Goal: Information Seeking & Learning: Learn about a topic

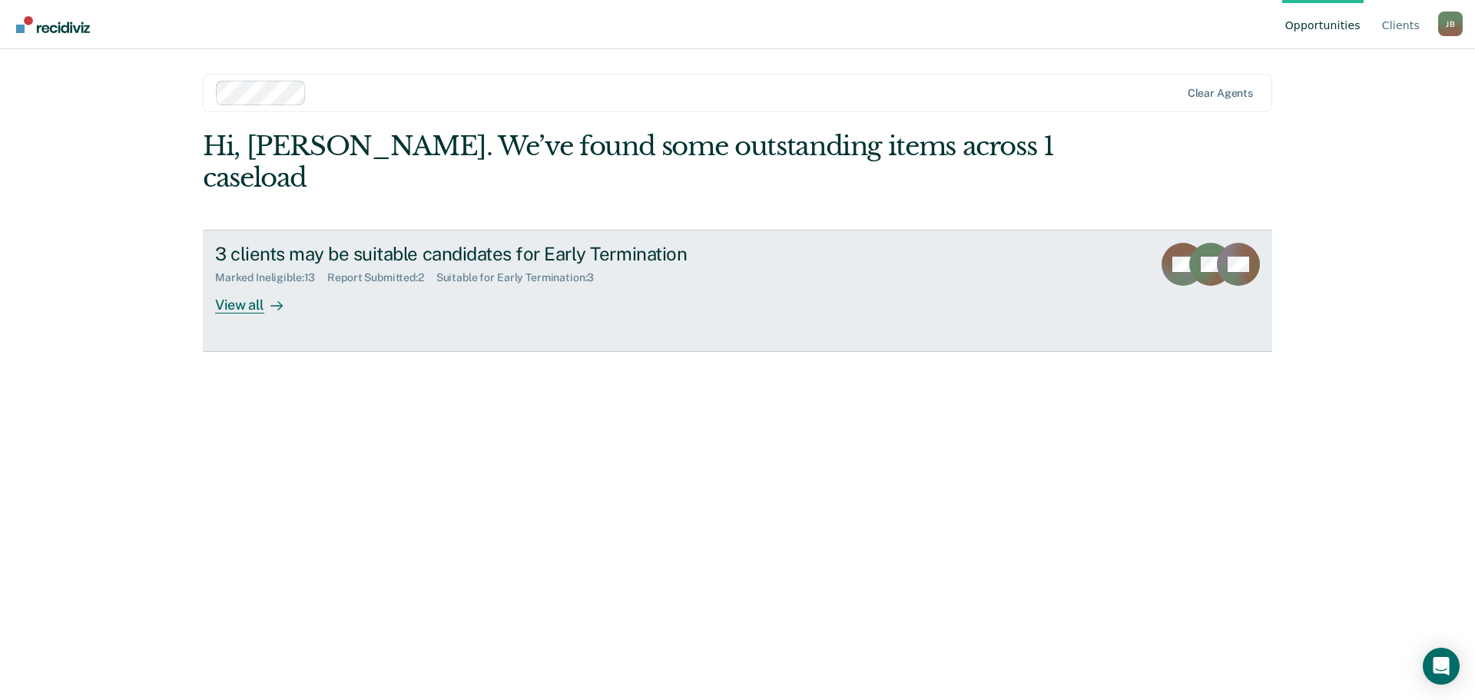
click at [320, 293] on div "3 clients may be suitable candidates for Early Termination Marked Ineligible : …" at bounding box center [503, 278] width 576 height 71
